Goal: Task Accomplishment & Management: Manage account settings

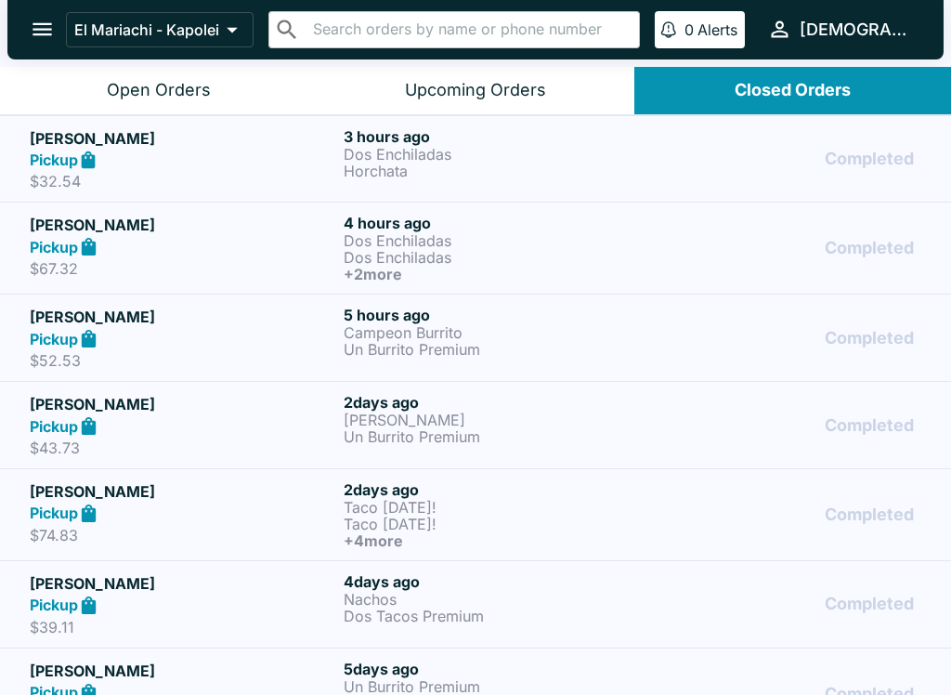
click at [485, 163] on p "Horchata" at bounding box center [497, 171] width 307 height 17
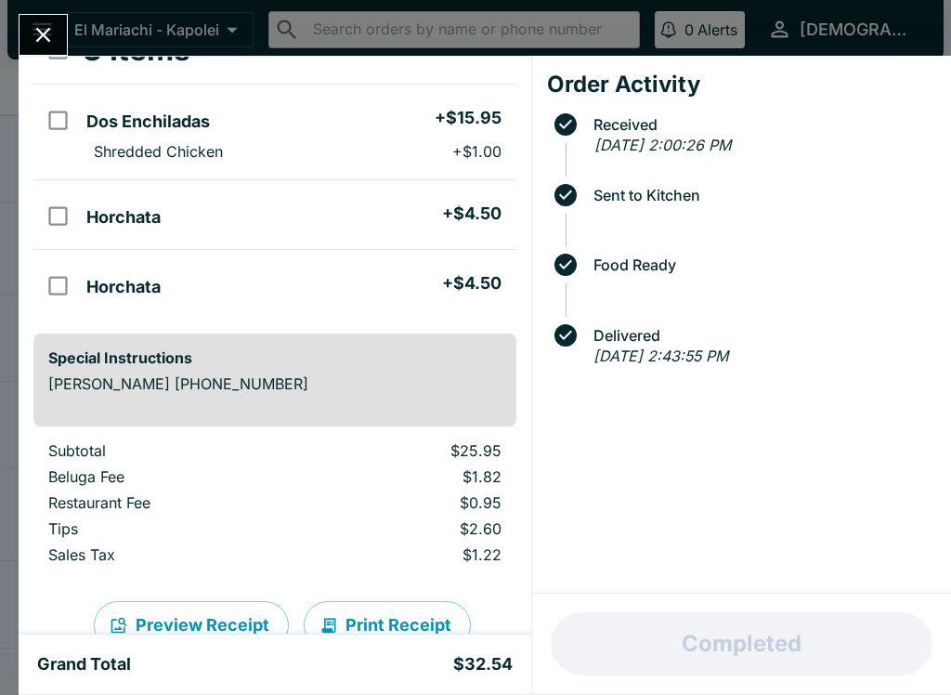
scroll to position [135, 0]
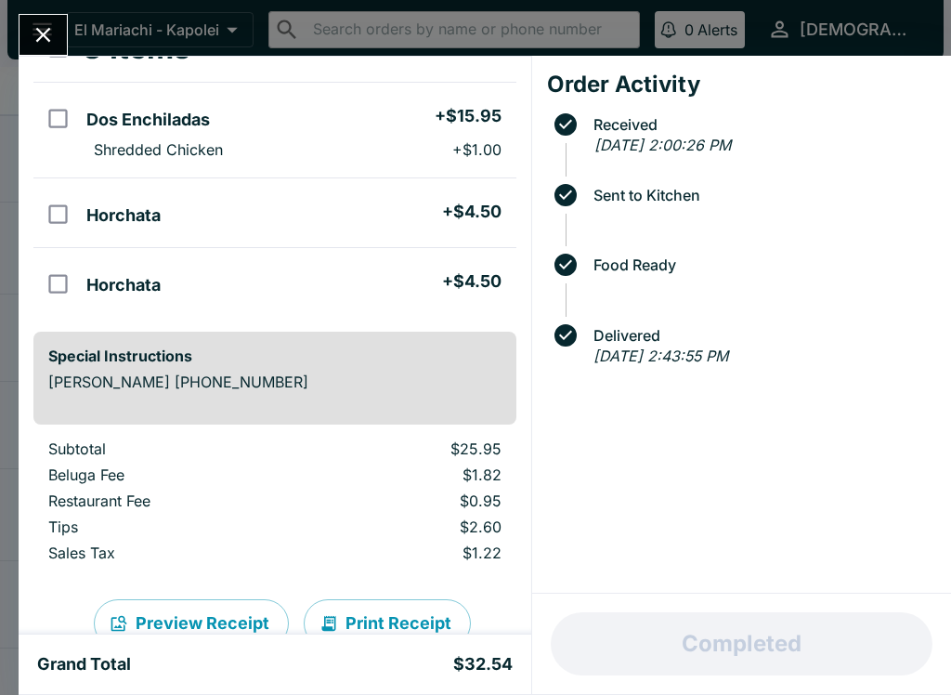
click at [58, 50] on button "Close" at bounding box center [43, 35] width 47 height 40
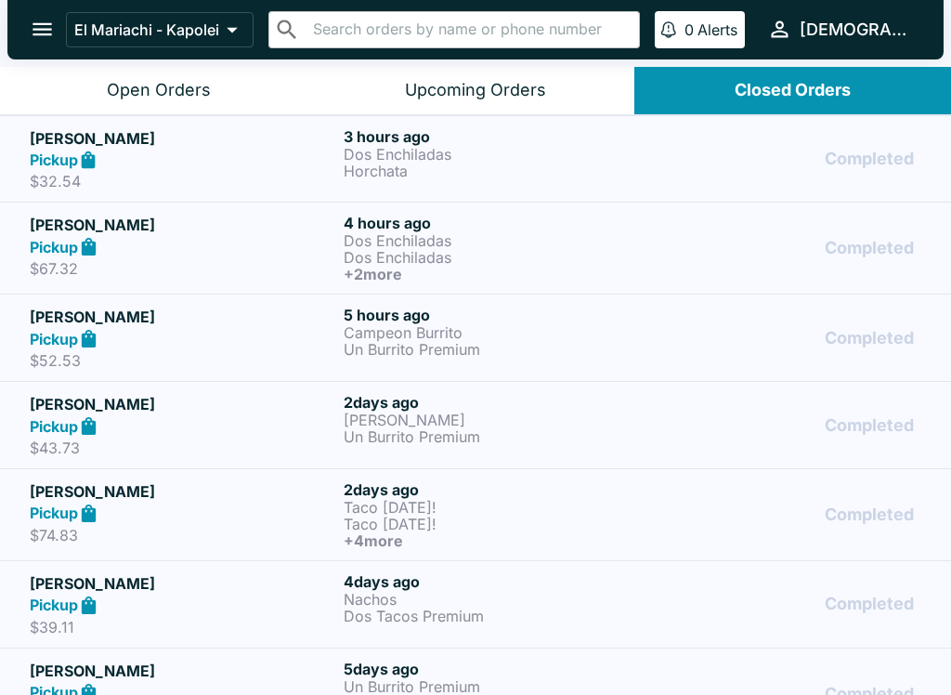
click at [528, 164] on p "Horchata" at bounding box center [497, 171] width 307 height 17
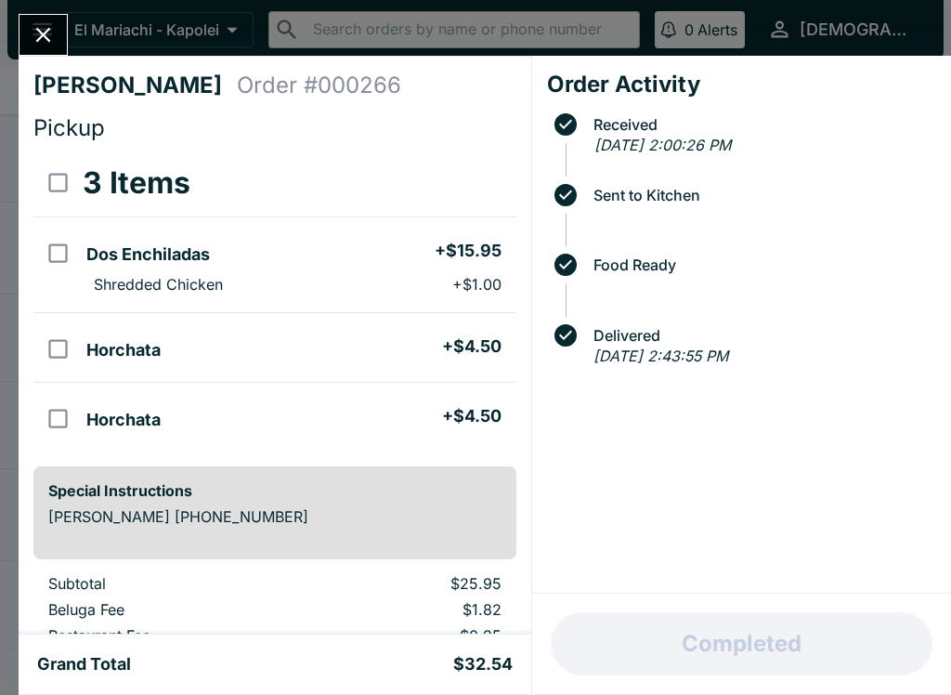
click at [49, 47] on icon "Close" at bounding box center [43, 34] width 25 height 25
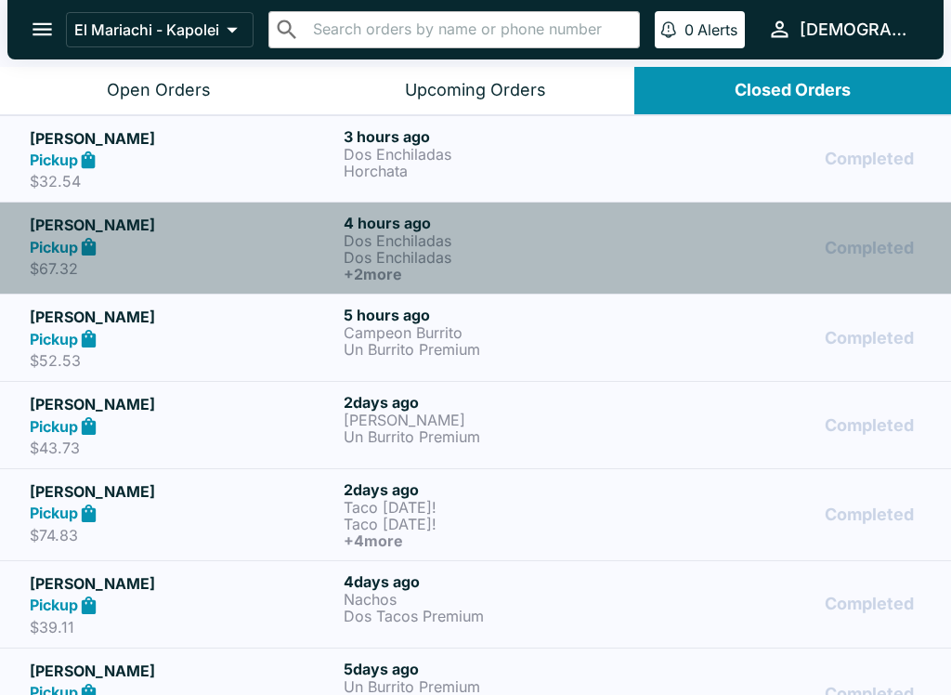
click at [489, 237] on p "Dos Enchiladas" at bounding box center [497, 240] width 307 height 17
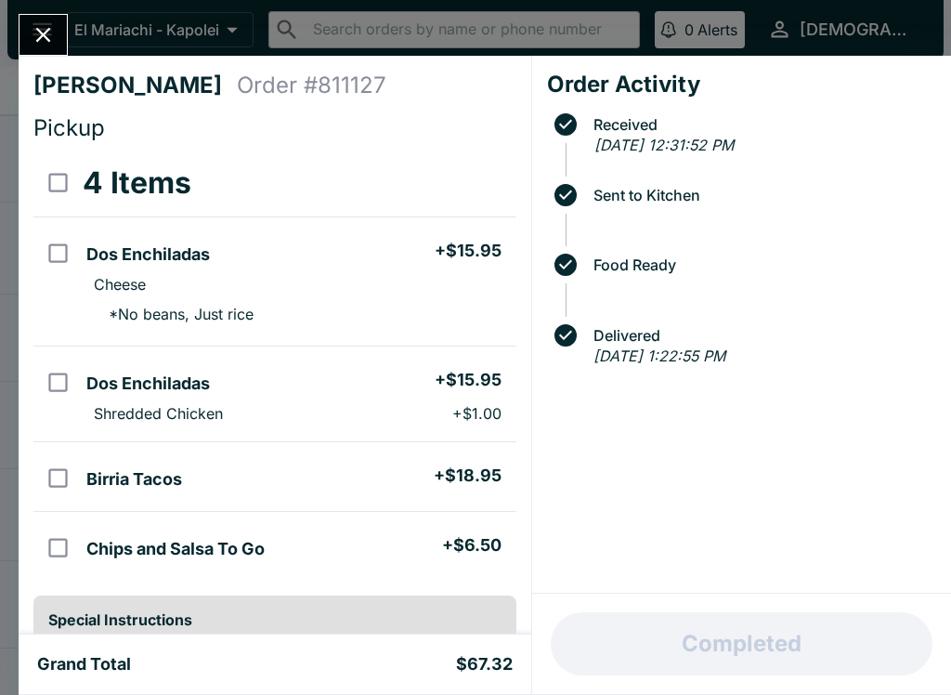
click at [63, 45] on button "Close" at bounding box center [43, 35] width 47 height 40
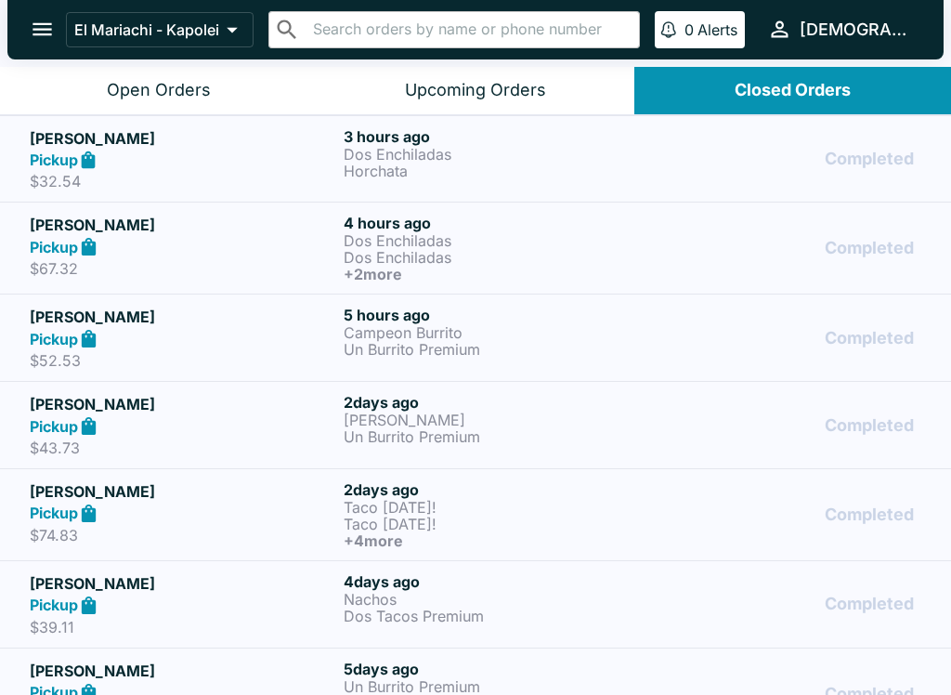
click at [495, 339] on p "Campeon Burrito" at bounding box center [497, 332] width 307 height 17
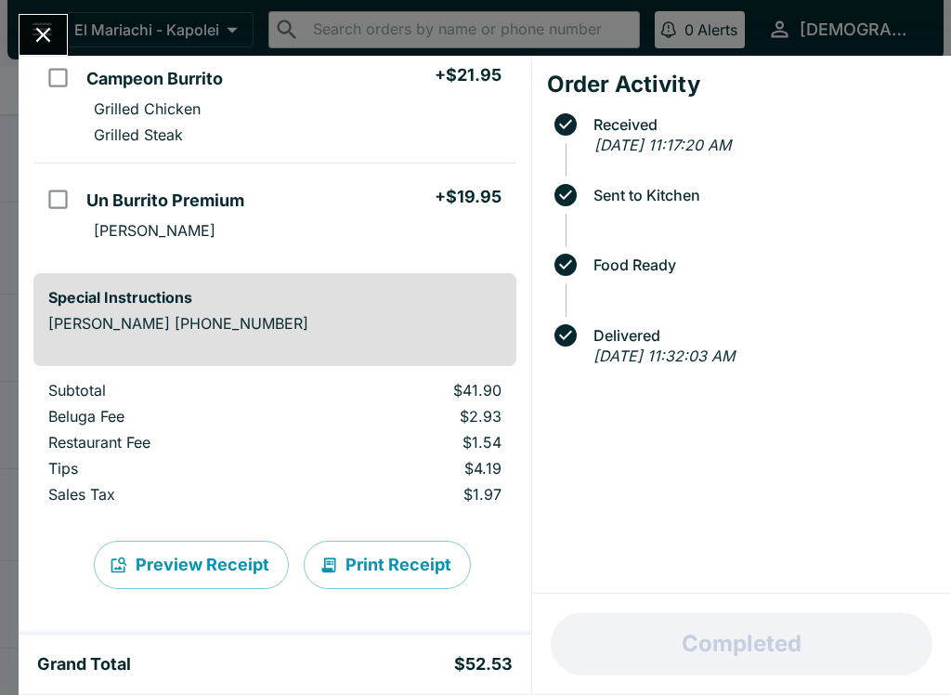
scroll to position [176, 0]
click at [58, 48] on button "Close" at bounding box center [43, 35] width 47 height 40
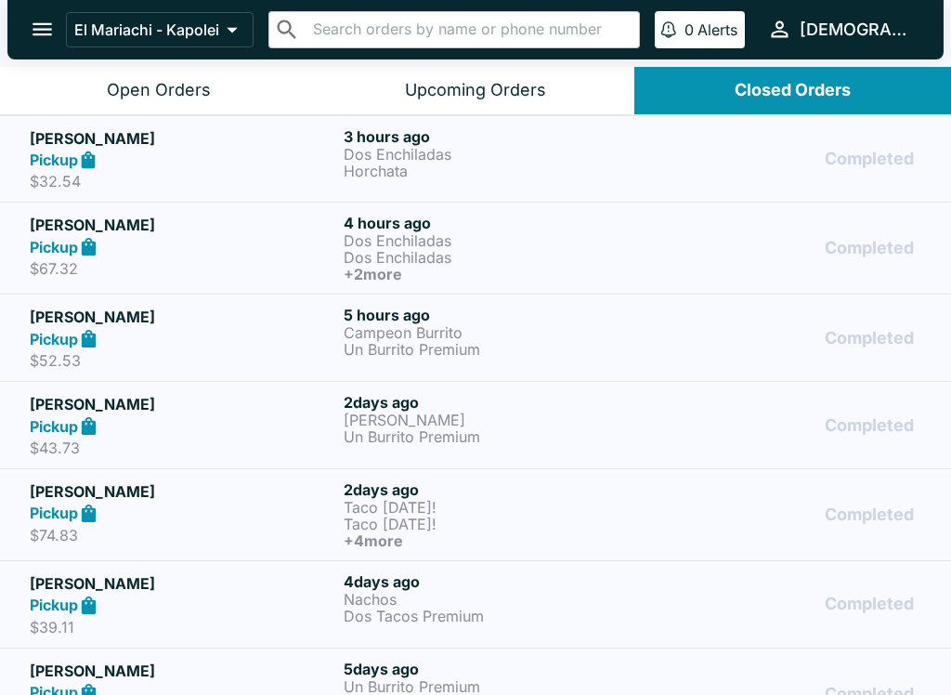
click at [369, 338] on p "Campeon Burrito" at bounding box center [497, 332] width 307 height 17
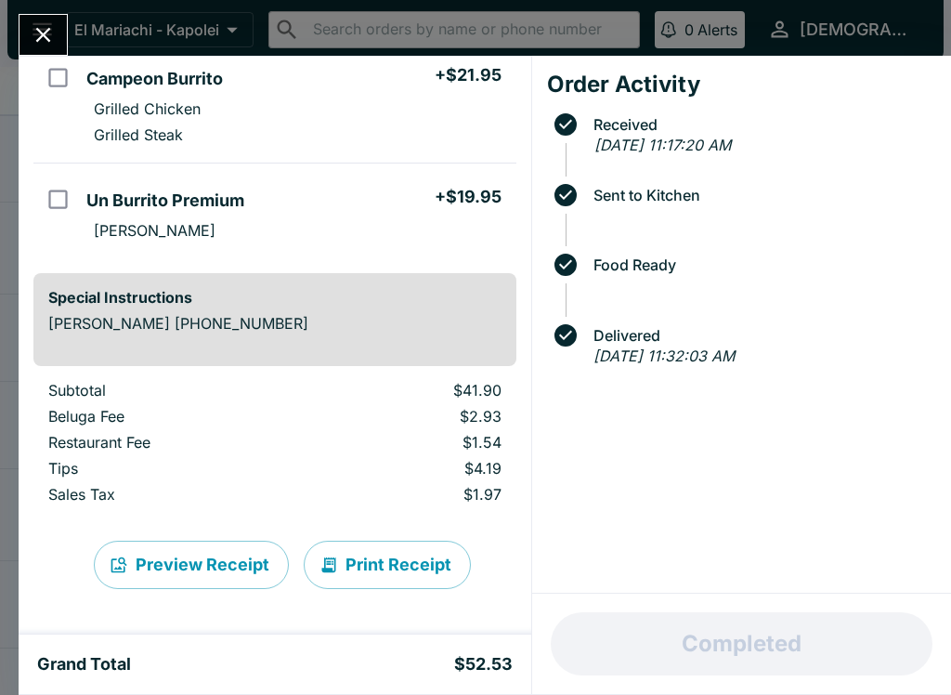
scroll to position [176, 0]
click at [34, 32] on icon "Close" at bounding box center [43, 34] width 25 height 25
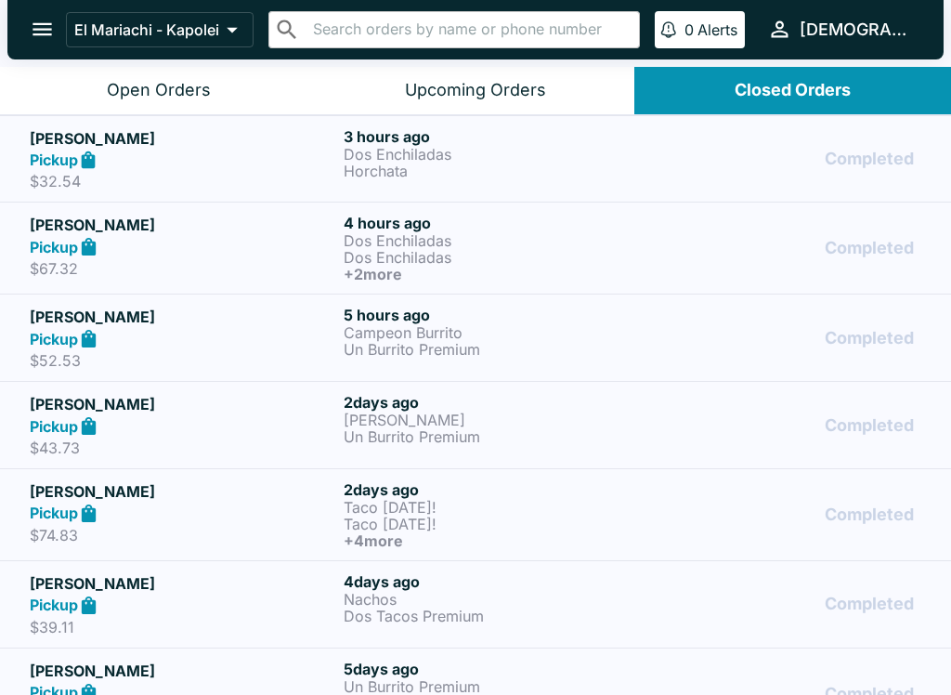
click at [195, 163] on div "Pickup" at bounding box center [183, 160] width 307 height 21
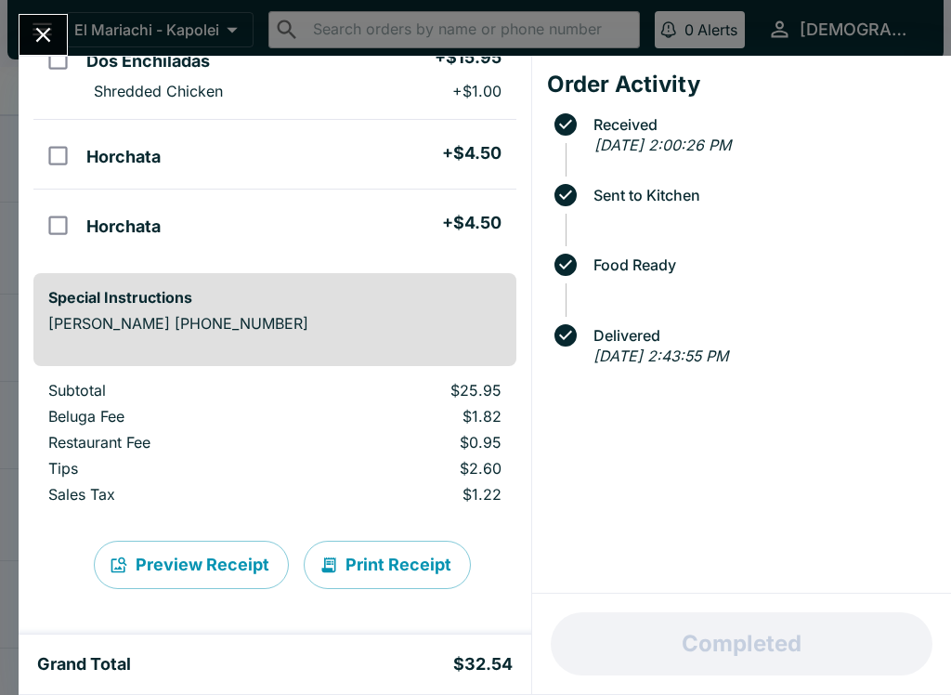
scroll to position [193, 0]
click at [46, 48] on button "Close" at bounding box center [43, 35] width 47 height 40
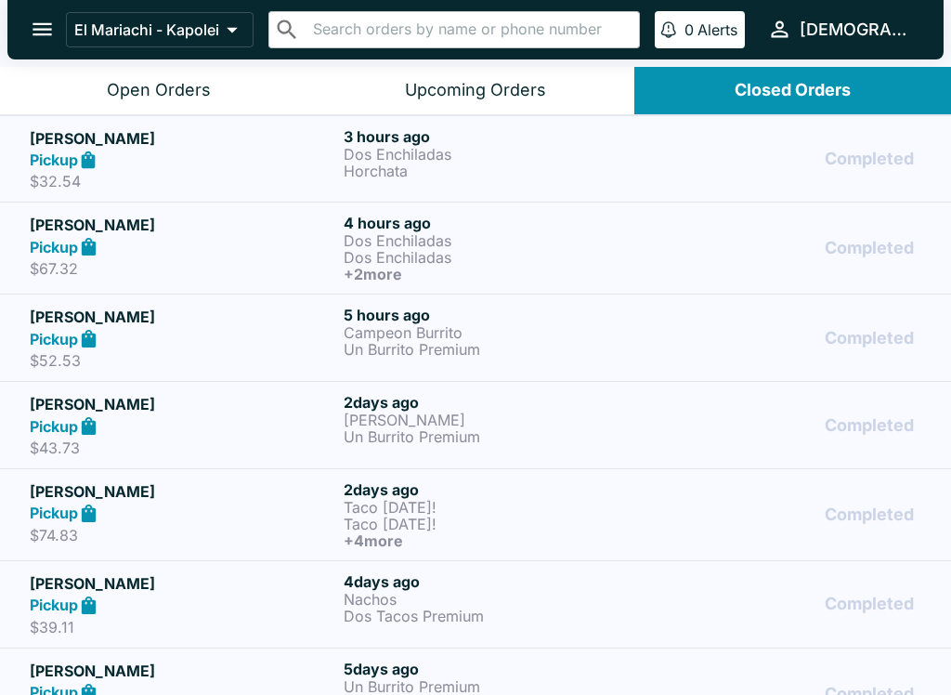
click at [198, 422] on div "Pickup" at bounding box center [183, 425] width 307 height 21
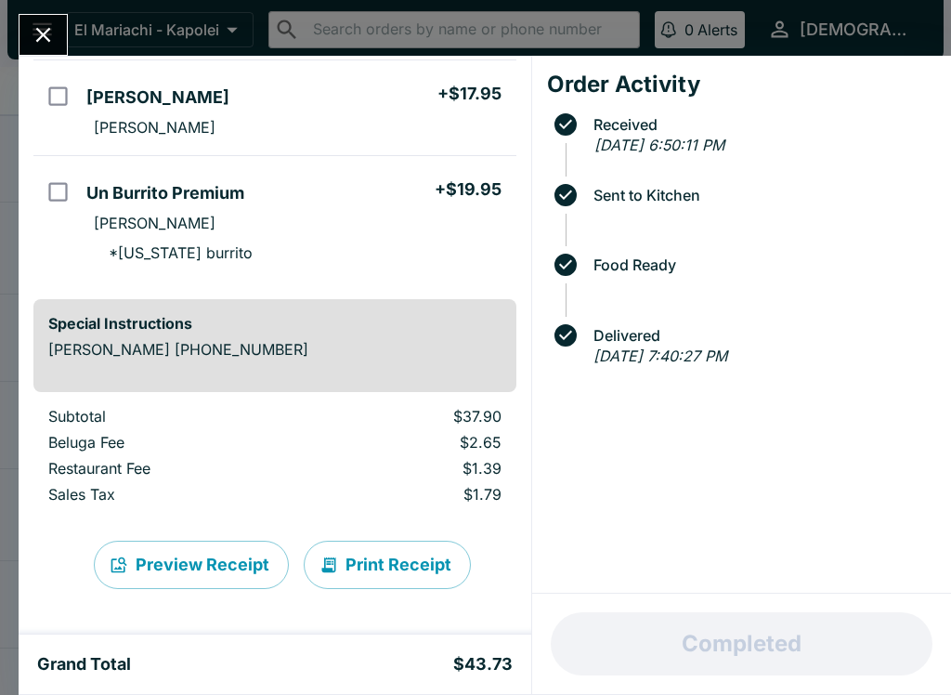
scroll to position [157, 0]
click at [38, 39] on icon "Close" at bounding box center [43, 35] width 15 height 15
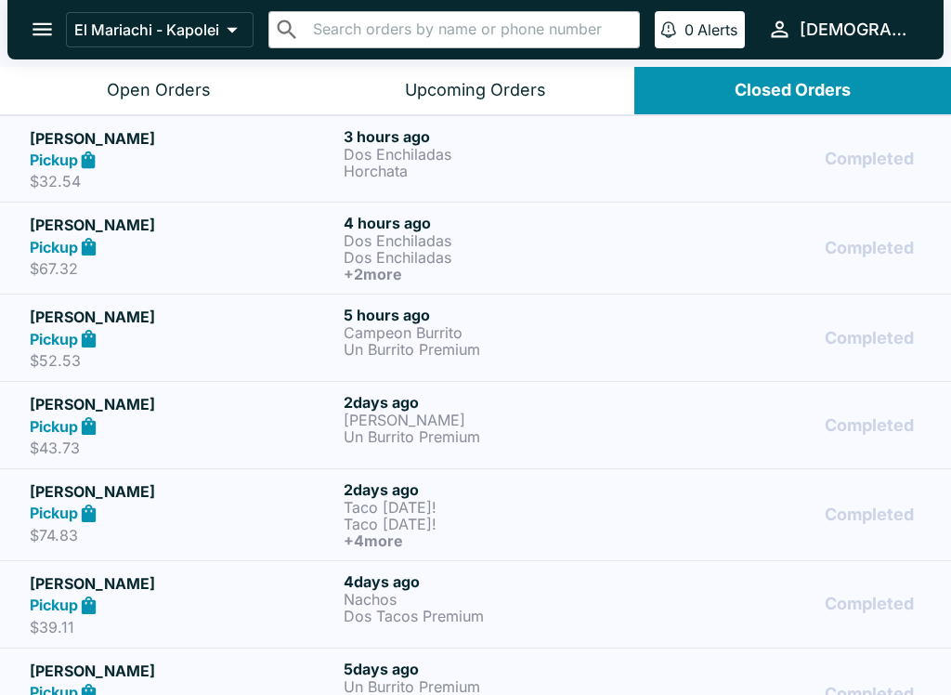
click at [357, 516] on p "Taco [DATE]!" at bounding box center [497, 524] width 307 height 17
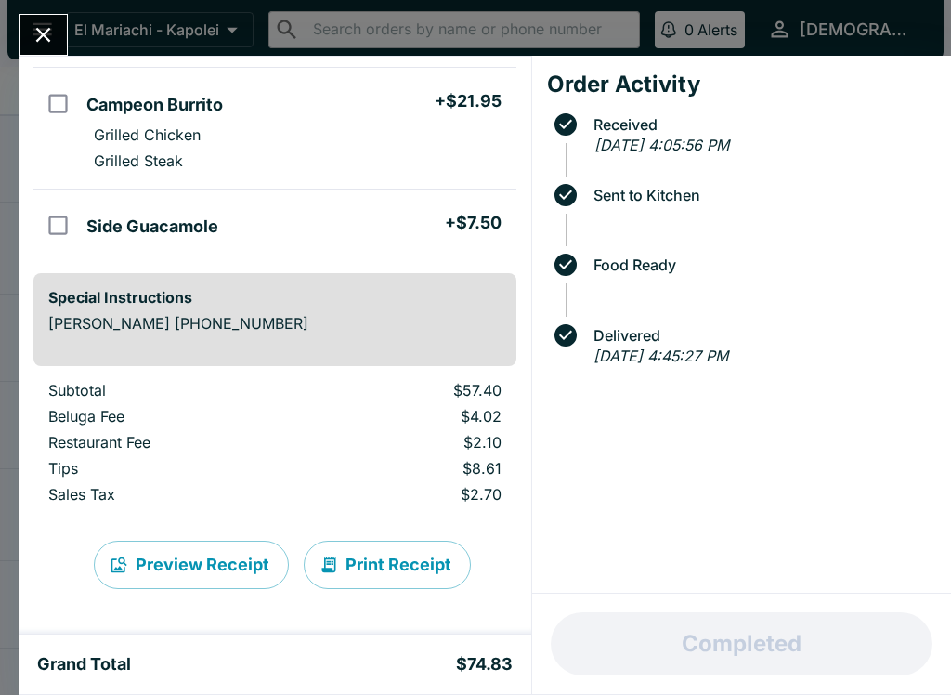
scroll to position [506, 0]
click at [50, 46] on icon "Close" at bounding box center [43, 34] width 25 height 25
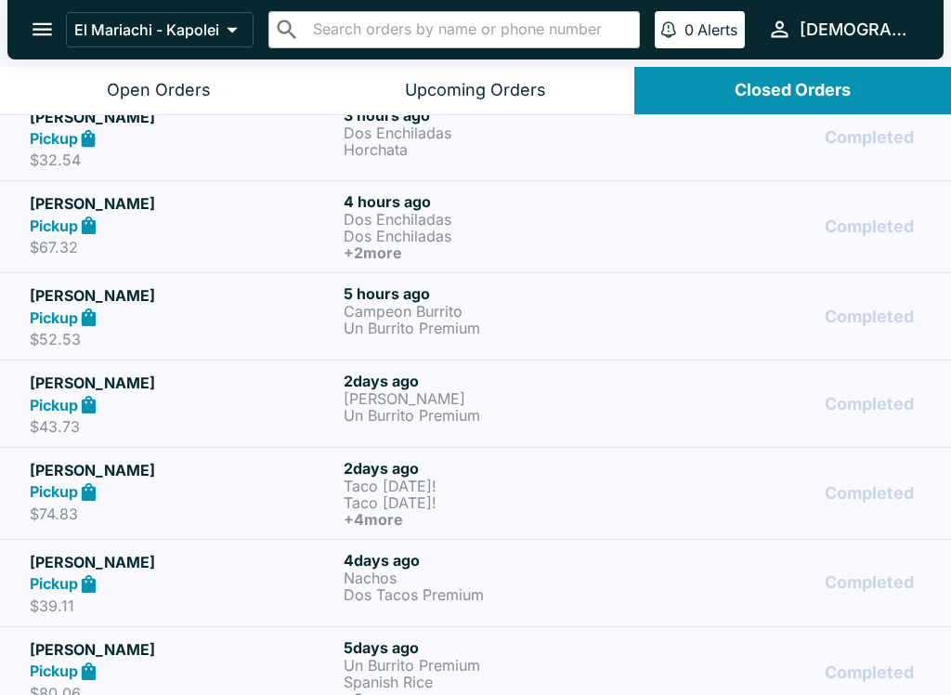
scroll to position [22, 0]
click at [354, 585] on p "Dos Tacos Premium" at bounding box center [497, 593] width 307 height 17
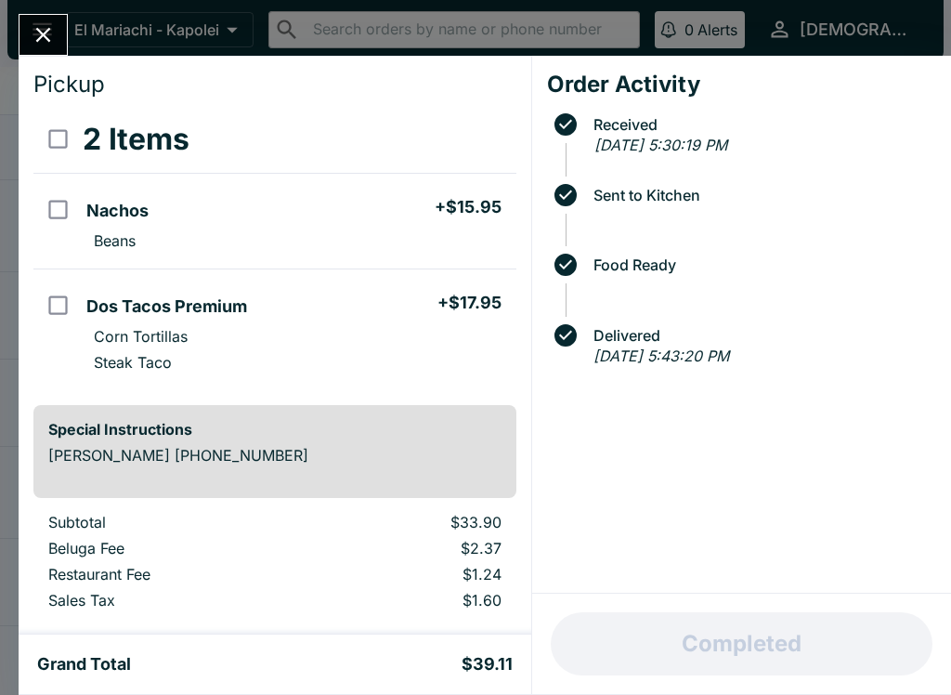
scroll to position [45, 0]
click at [48, 40] on icon "Close" at bounding box center [43, 35] width 15 height 15
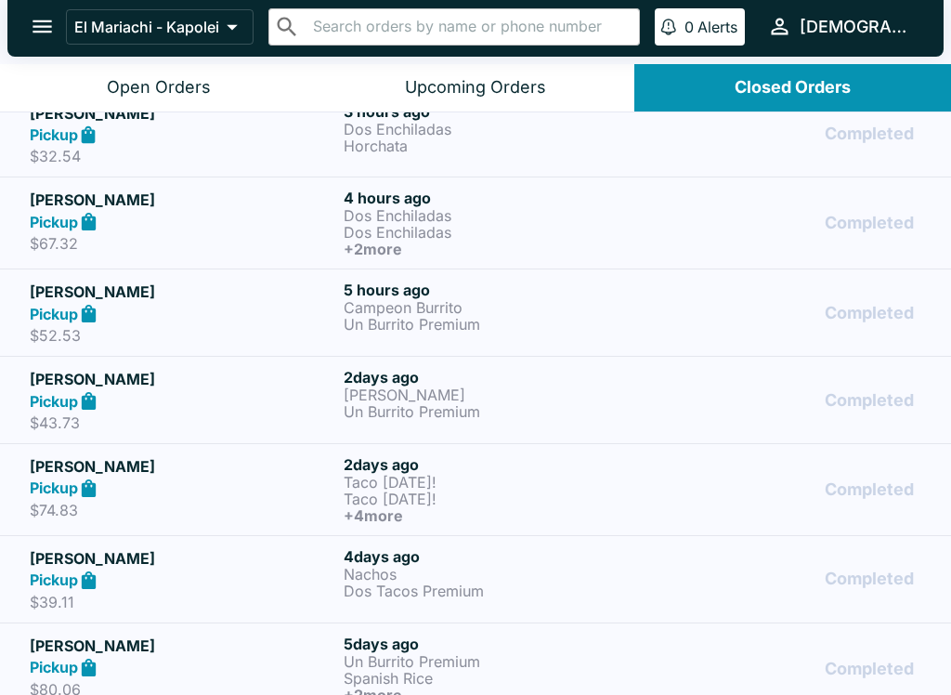
scroll to position [3, 0]
click at [150, 91] on div "Open Orders" at bounding box center [159, 87] width 104 height 21
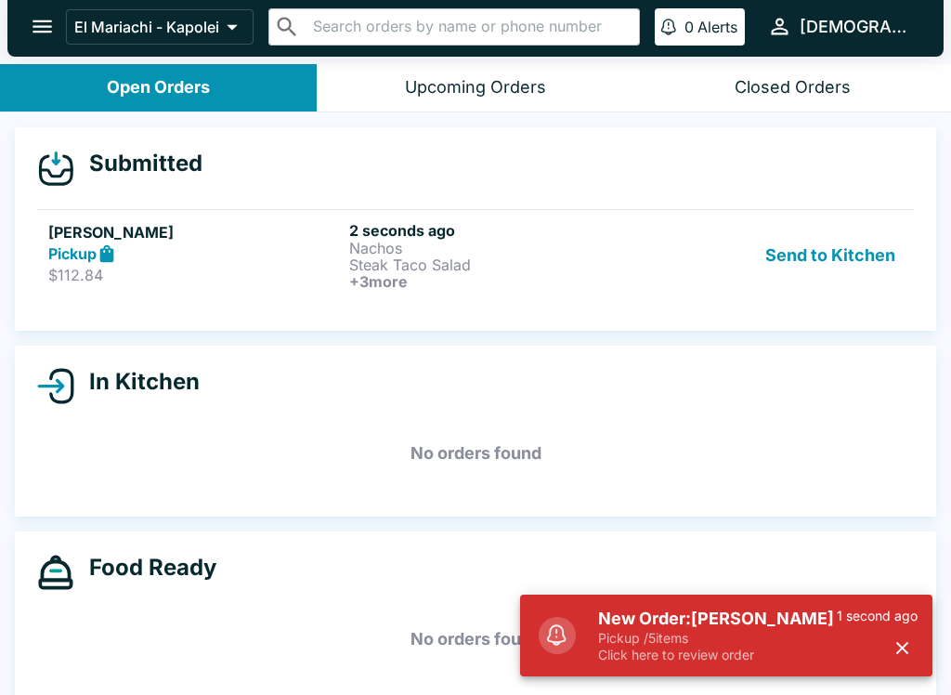
click at [730, 620] on h5 "New Order: [PERSON_NAME]" at bounding box center [717, 619] width 239 height 22
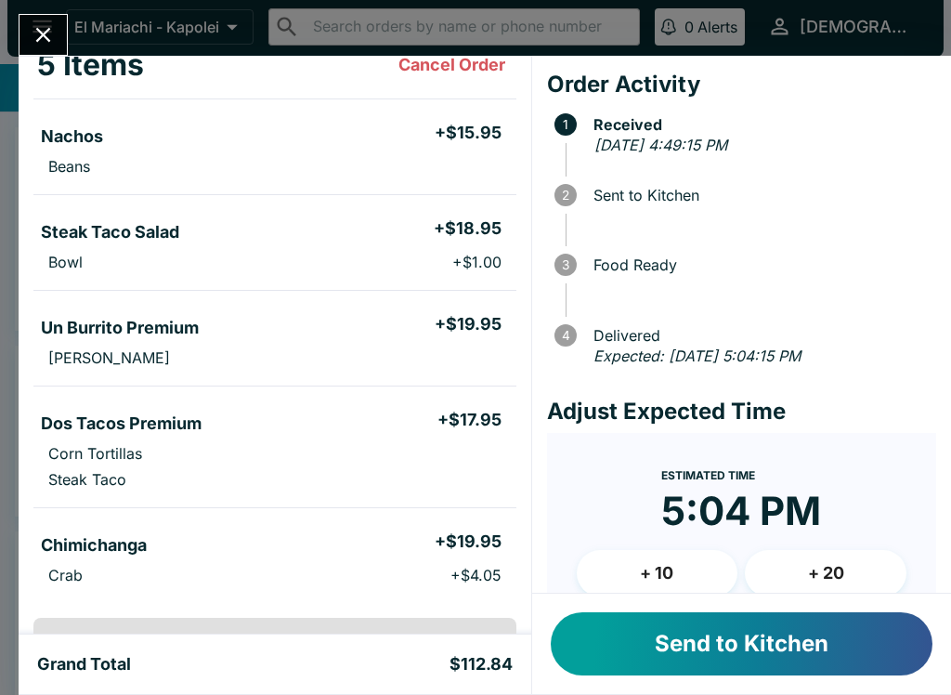
scroll to position [119, 0]
click at [794, 638] on button "Send to Kitchen" at bounding box center [742, 643] width 382 height 63
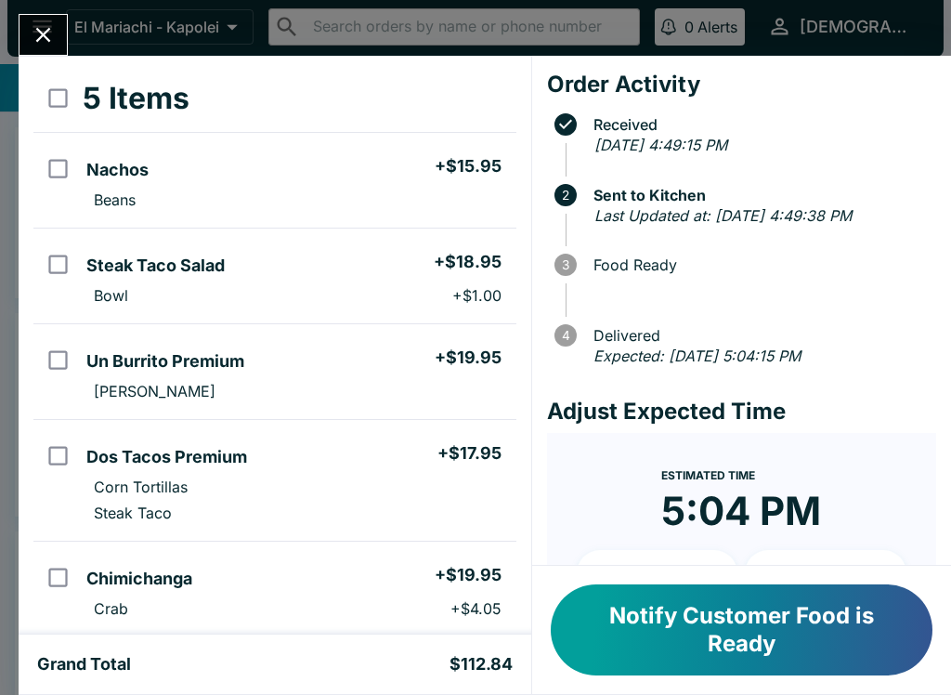
scroll to position [79, 0]
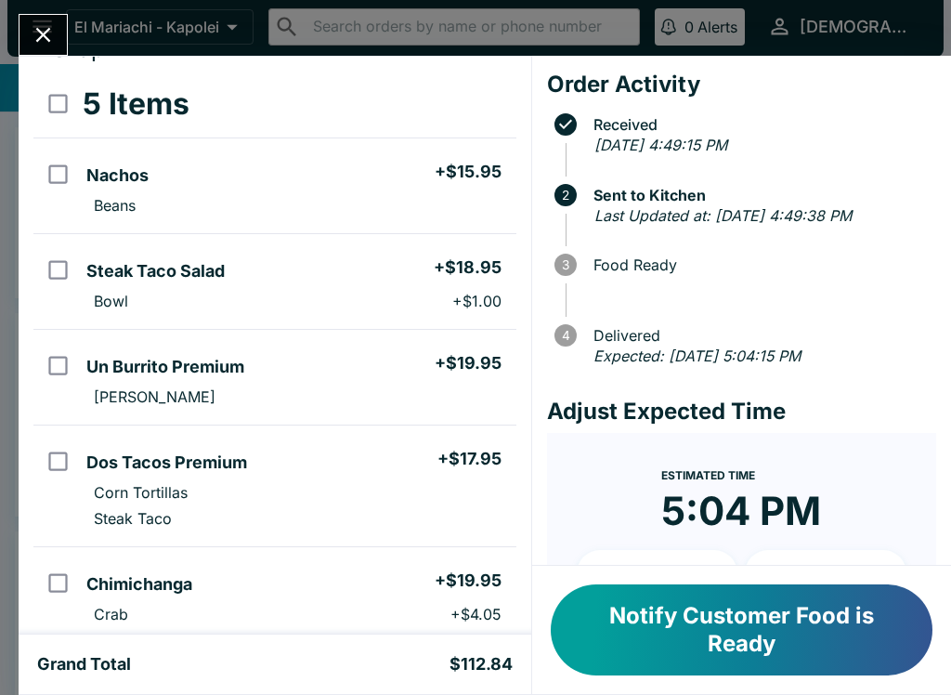
click at [73, 176] on input "orders table" at bounding box center [58, 174] width 42 height 42
checkbox input "true"
click at [37, 268] on input "orders table" at bounding box center [58, 270] width 42 height 42
checkbox input "true"
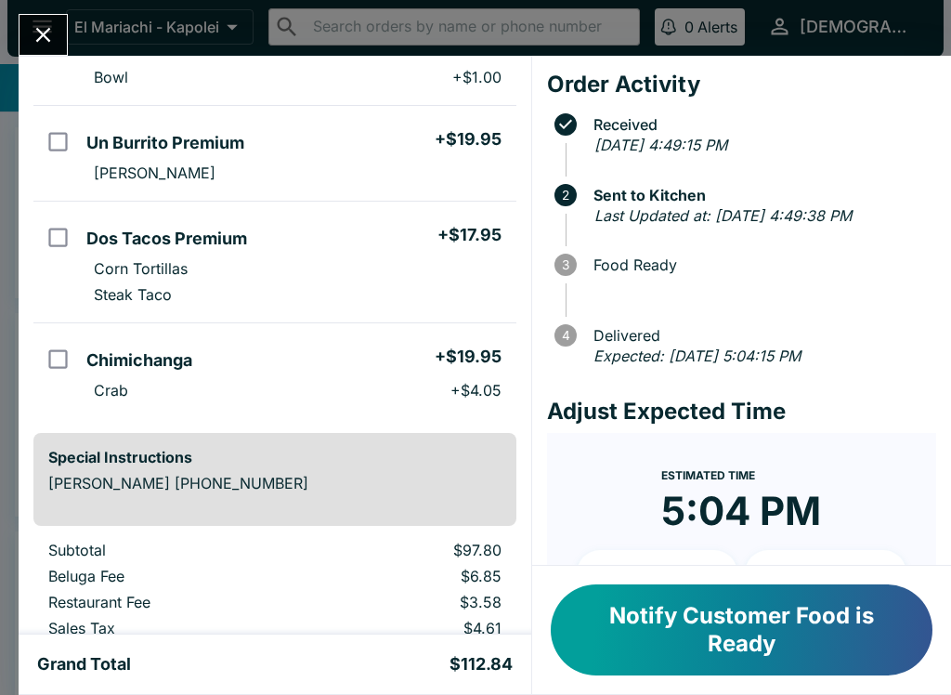
scroll to position [304, 0]
click at [70, 377] on input "orders table" at bounding box center [58, 358] width 42 height 42
checkbox input "true"
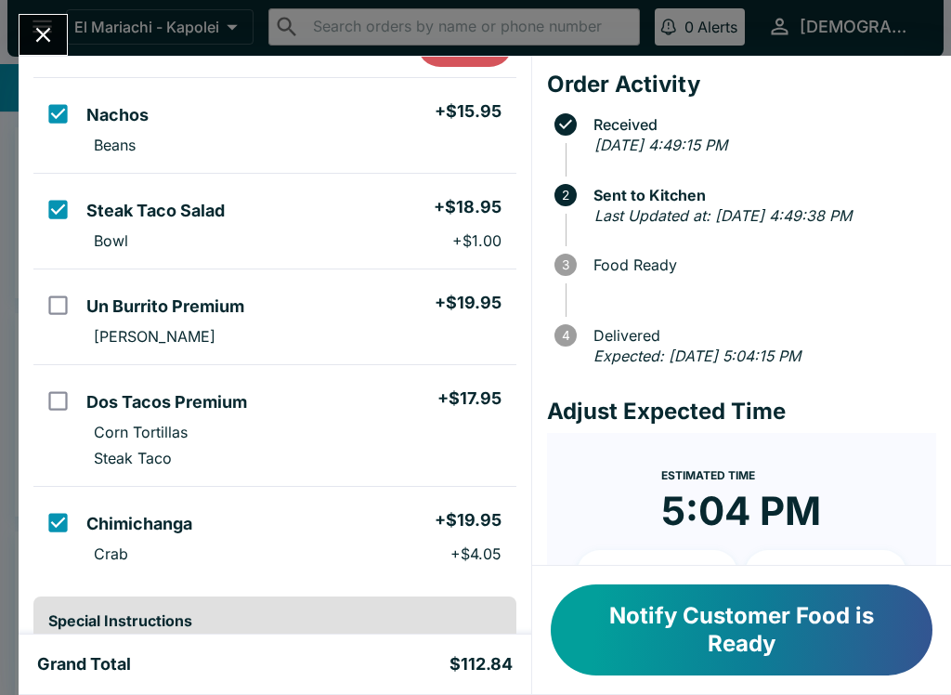
scroll to position [145, 0]
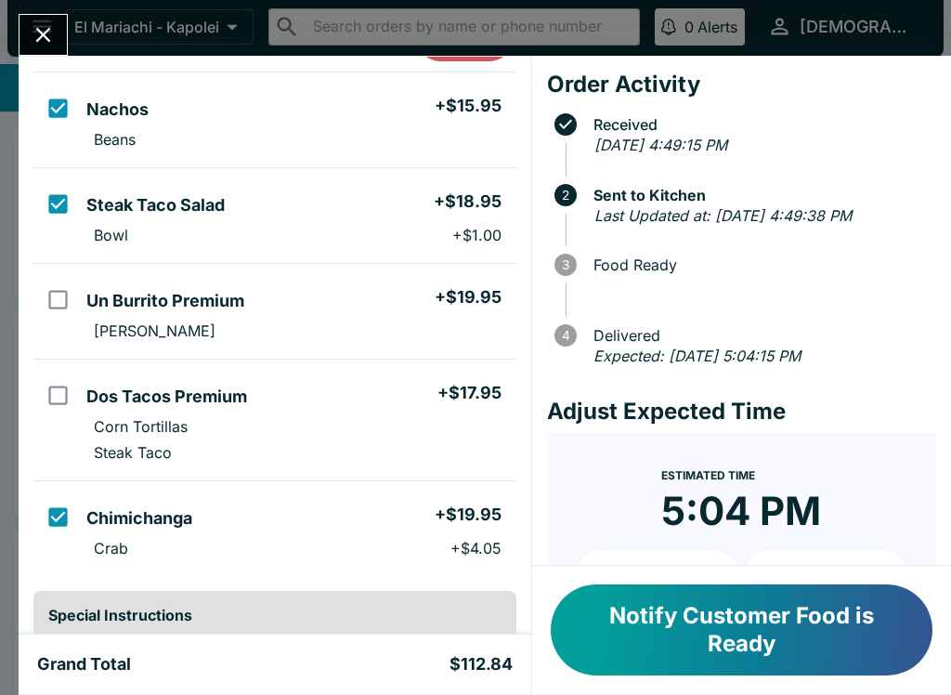
click at [98, 451] on p "Steak Taco" at bounding box center [133, 452] width 78 height 19
checkbox input "true"
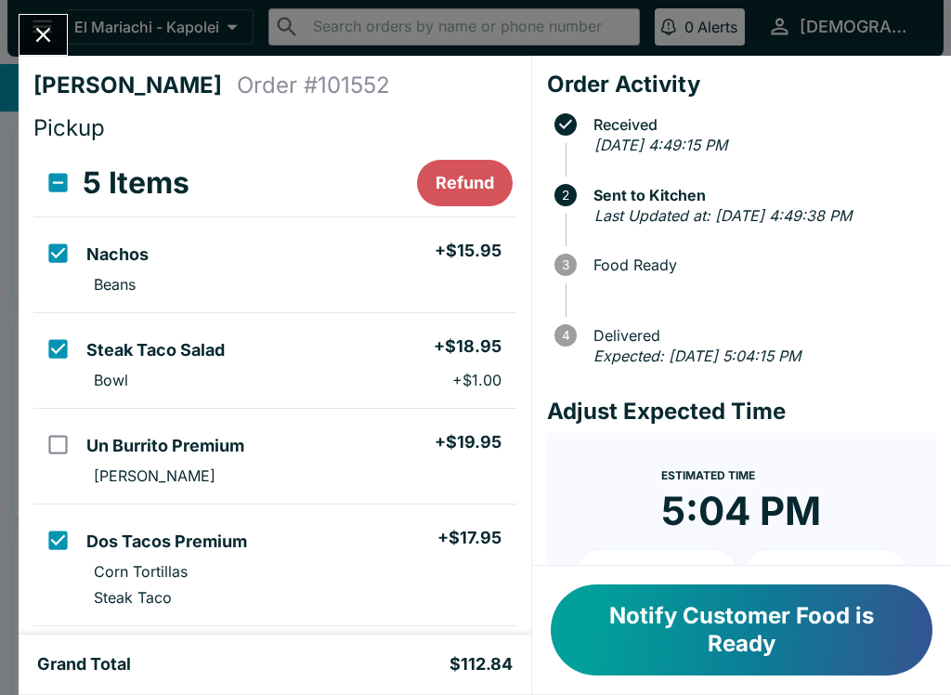
scroll to position [-1, 0]
click at [71, 190] on input "select all" at bounding box center [58, 183] width 42 height 42
checkbox input "true"
click at [75, 180] on input "select all" at bounding box center [58, 183] width 42 height 42
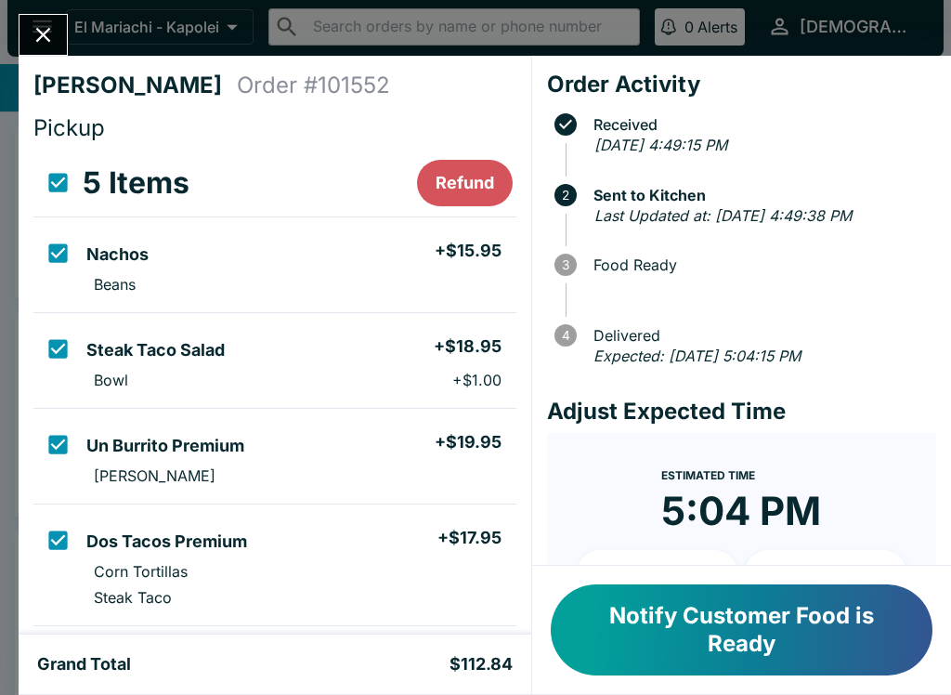
checkbox input "false"
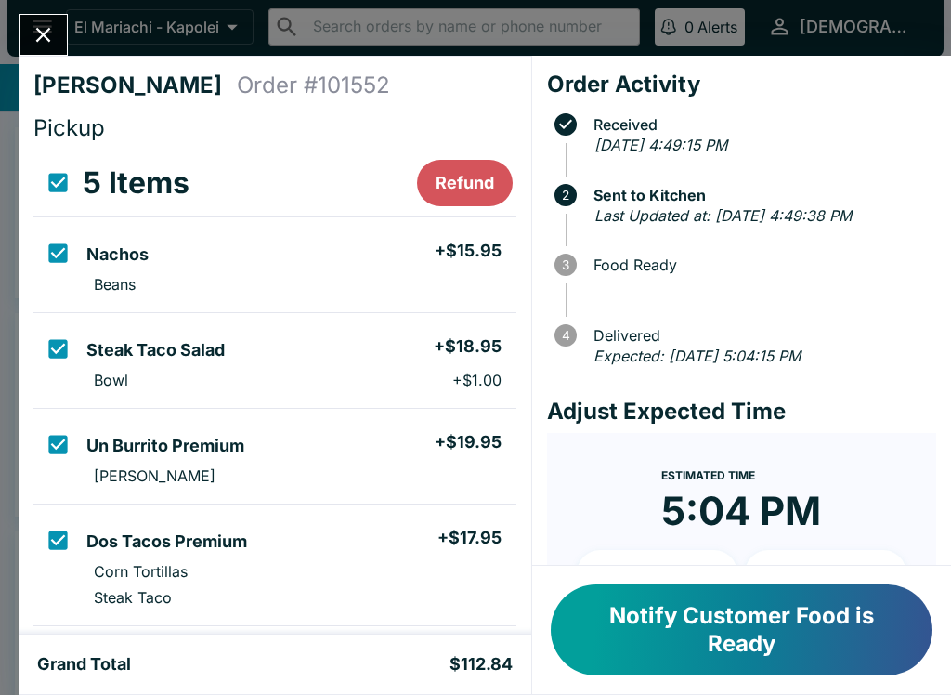
checkbox input "false"
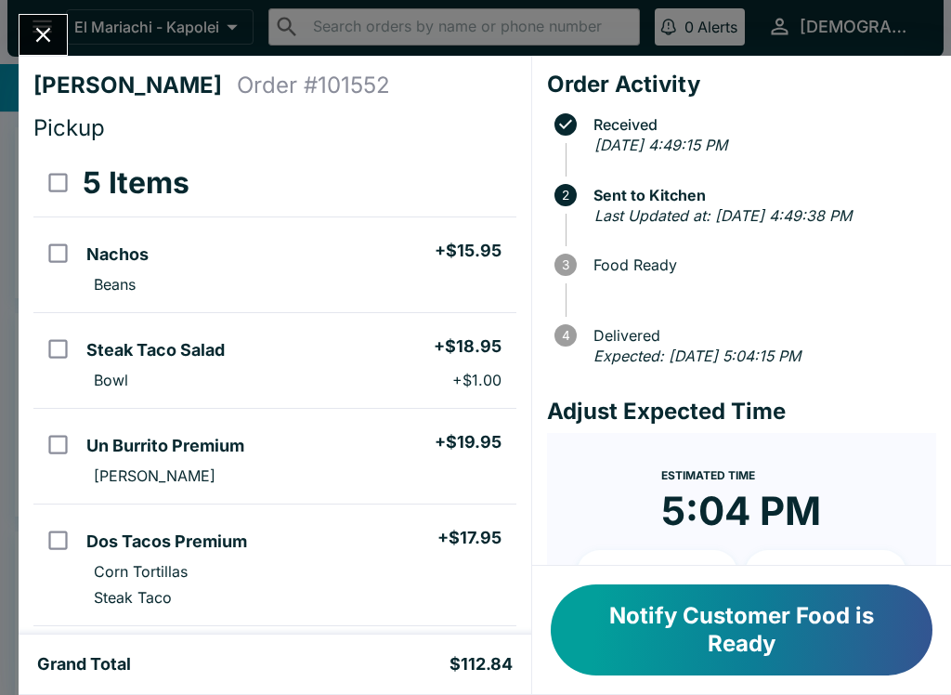
click at [678, 616] on button "Notify Customer Food is Ready" at bounding box center [742, 629] width 382 height 91
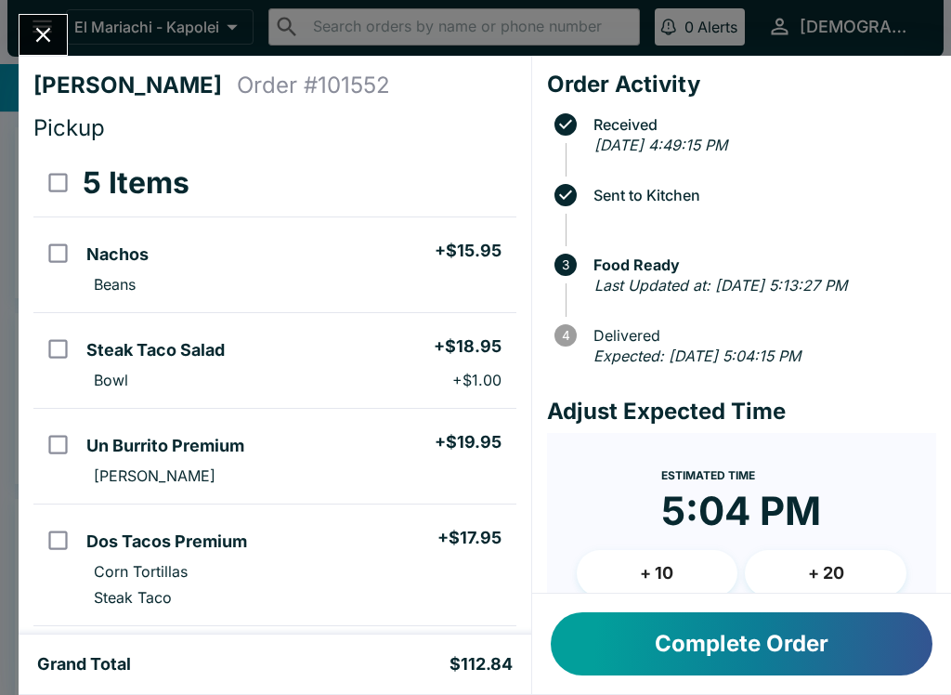
click at [741, 619] on button "Complete Order" at bounding box center [742, 643] width 382 height 63
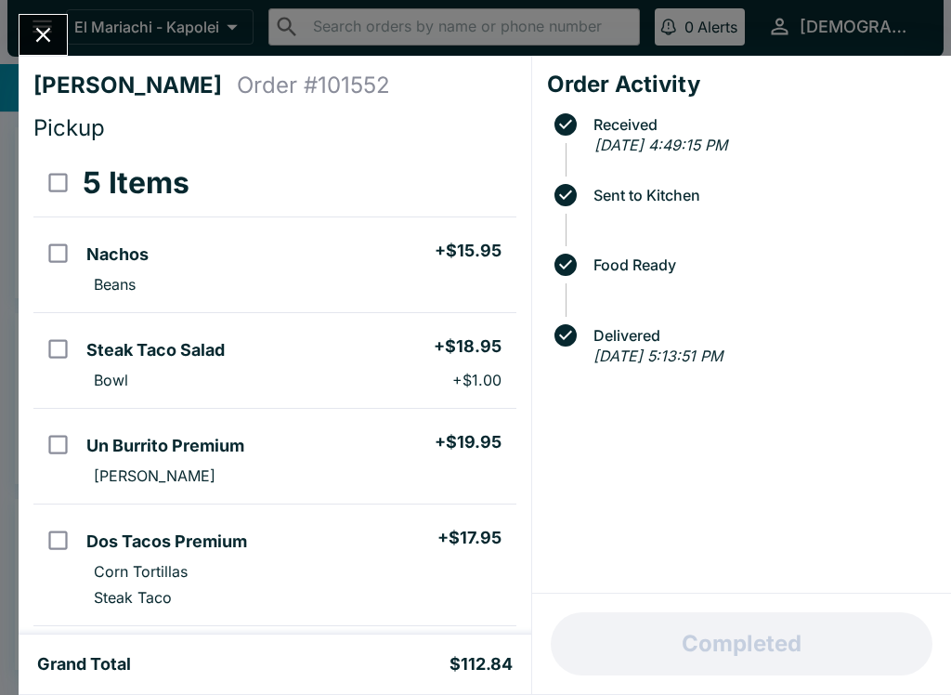
click at [46, 22] on icon "Close" at bounding box center [43, 34] width 25 height 25
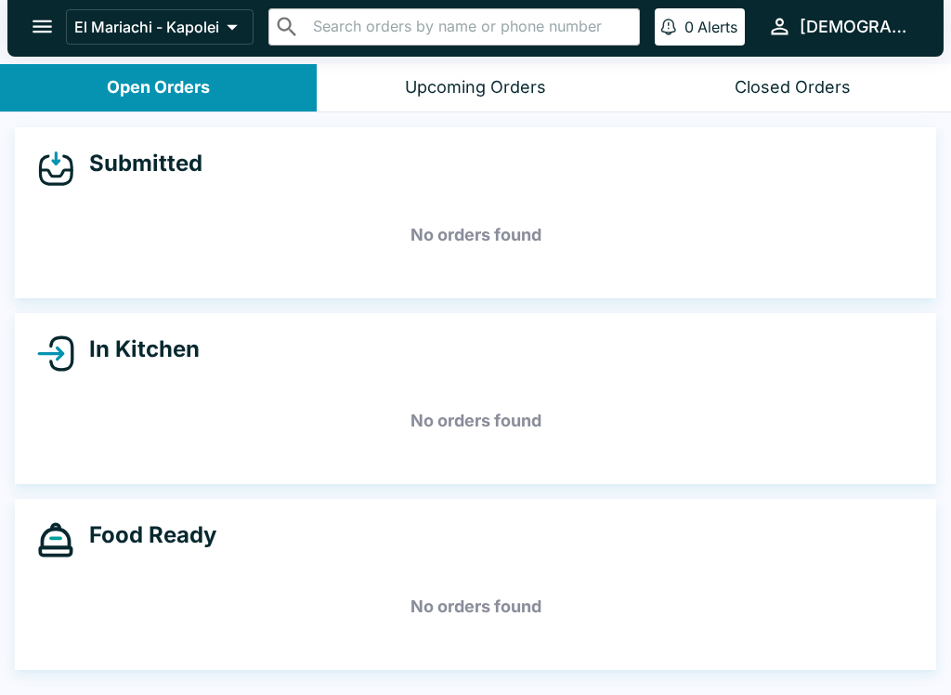
click at [800, 99] on button "Closed Orders" at bounding box center [792, 87] width 317 height 47
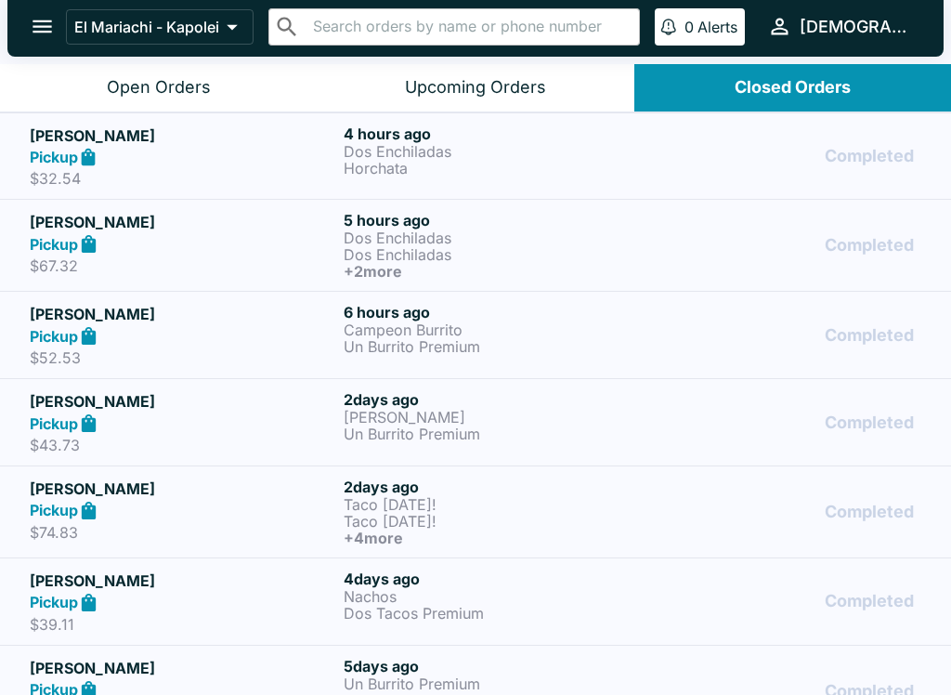
click at [404, 167] on p "Horchata" at bounding box center [497, 168] width 307 height 17
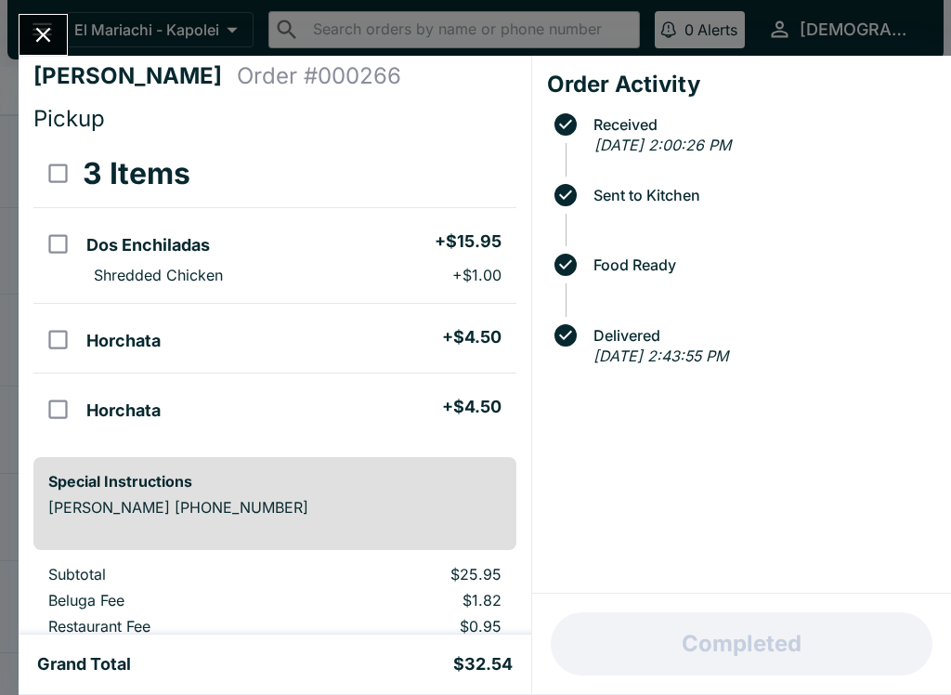
scroll to position [13, 0]
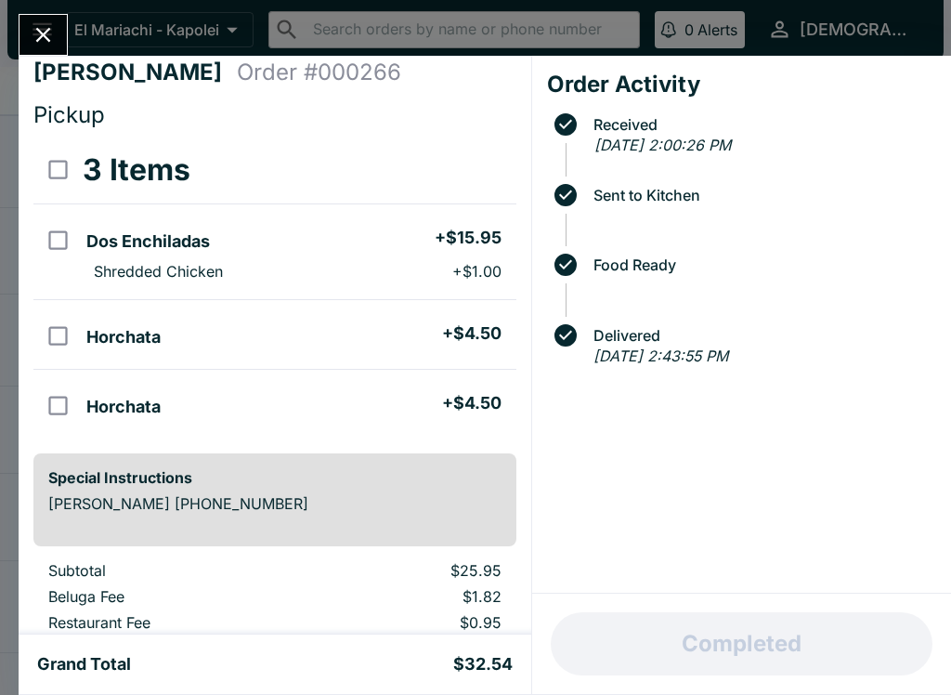
click at [33, 25] on icon "Close" at bounding box center [43, 34] width 25 height 25
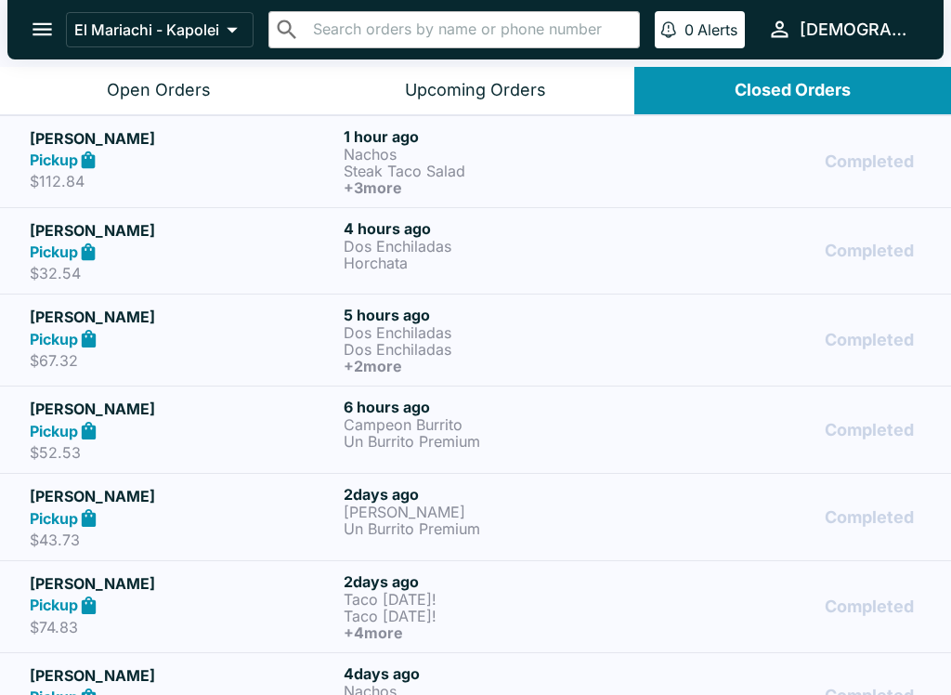
click at [355, 165] on p "Steak Taco Salad" at bounding box center [497, 171] width 307 height 17
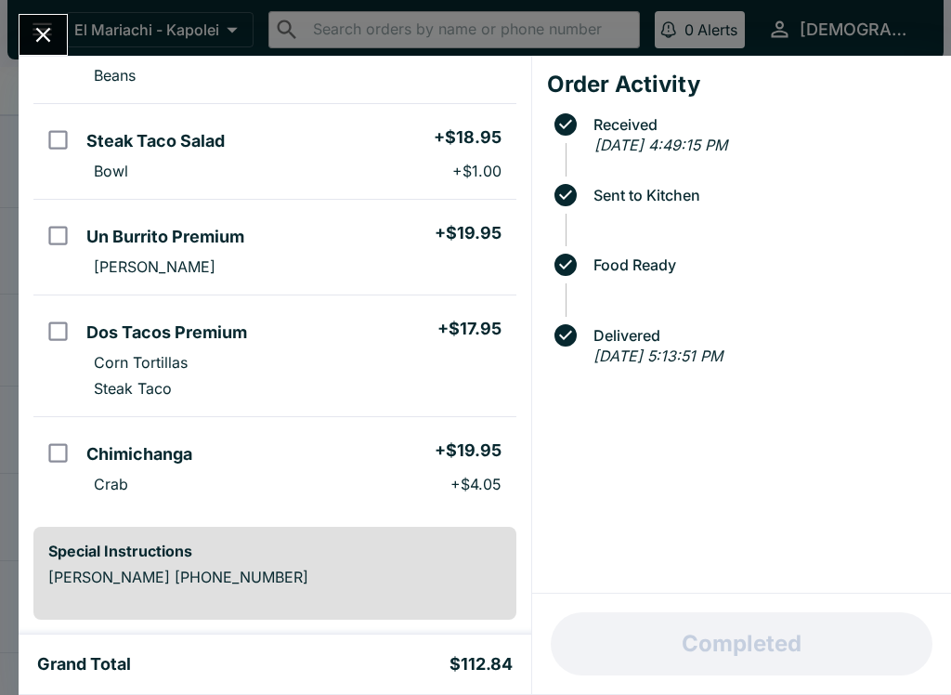
scroll to position [208, 0]
click at [37, 33] on icon "Close" at bounding box center [43, 34] width 25 height 25
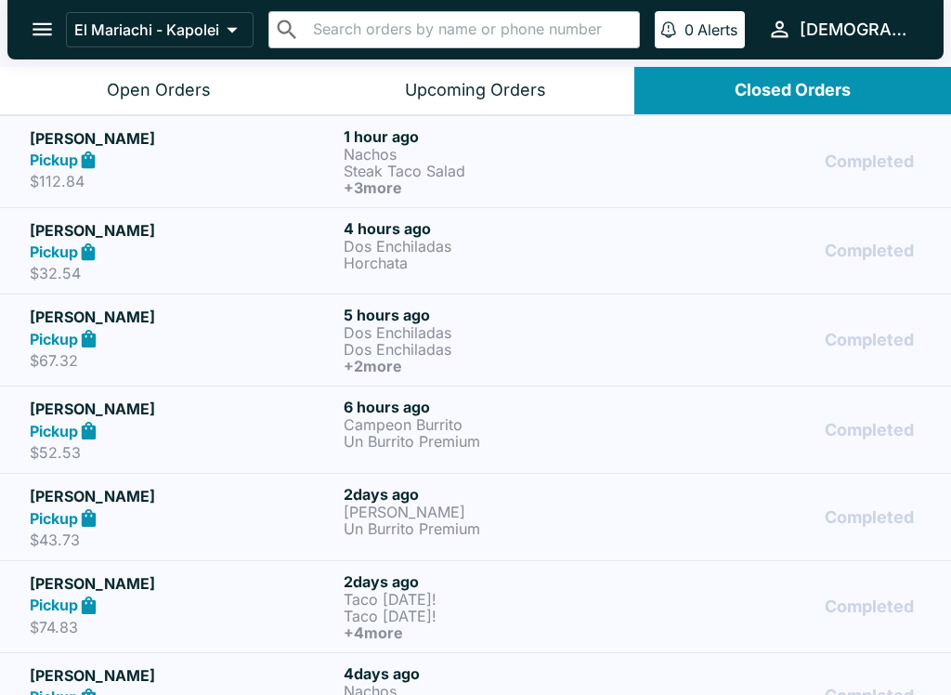
click at [169, 82] on div "Open Orders" at bounding box center [159, 90] width 104 height 21
